Goal: Check status: Check status

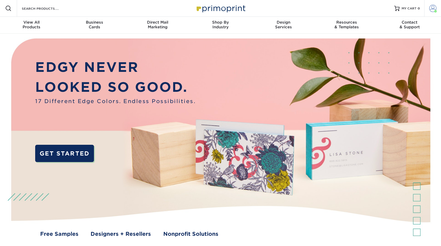
click at [429, 11] on span at bounding box center [432, 8] width 7 height 7
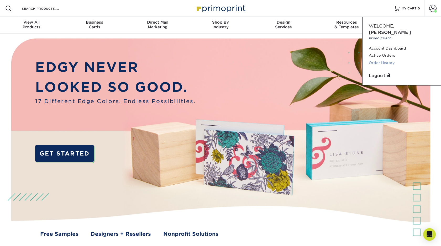
click at [381, 63] on link "Order History" at bounding box center [402, 62] width 66 height 7
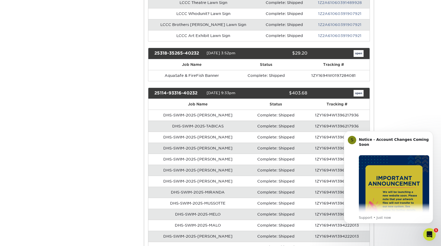
scroll to position [234, 0]
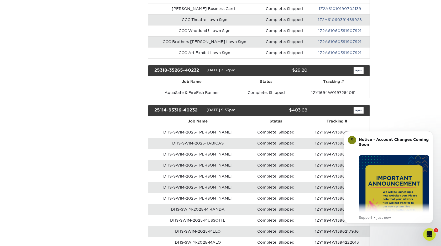
scroll to position [231, 0]
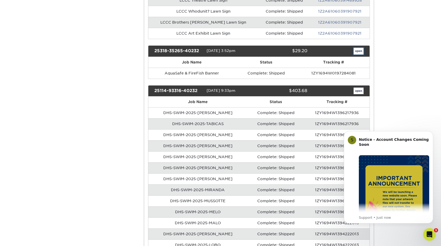
click at [355, 55] on link "open" at bounding box center [358, 51] width 10 height 7
